Goal: Task Accomplishment & Management: Complete application form

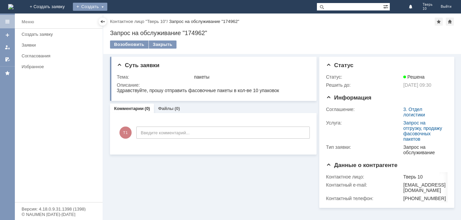
click at [107, 5] on div "Создать" at bounding box center [90, 7] width 34 height 8
click at [125, 17] on link "Заявка" at bounding box center [99, 20] width 51 height 8
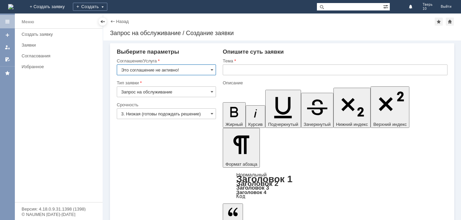
click at [206, 70] on input "Это соглашение не активно!" at bounding box center [166, 69] width 99 height 11
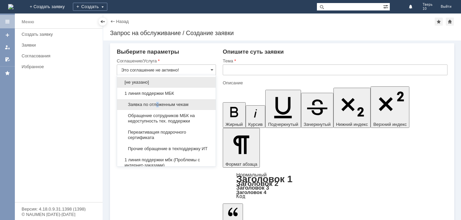
click at [158, 102] on span "Заявка по отложенным чекам" at bounding box center [166, 104] width 90 height 5
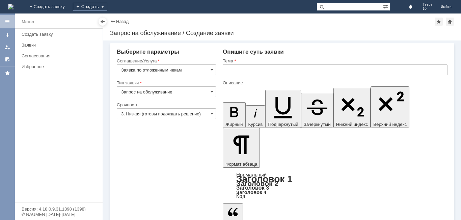
type input "Заявка по отложенным чекам"
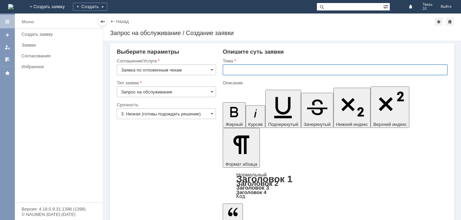
click at [239, 69] on input "text" at bounding box center [335, 69] width 225 height 11
type input "оч"
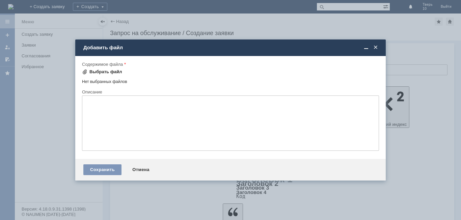
click at [105, 72] on div "Выбрать файл" at bounding box center [105, 71] width 33 height 5
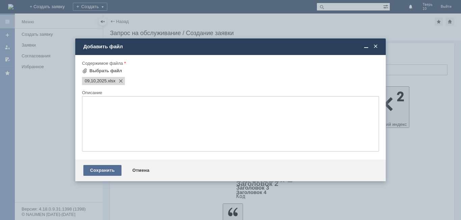
click at [105, 170] on div "Сохранить" at bounding box center [102, 170] width 38 height 11
